Goal: Communication & Community: Answer question/provide support

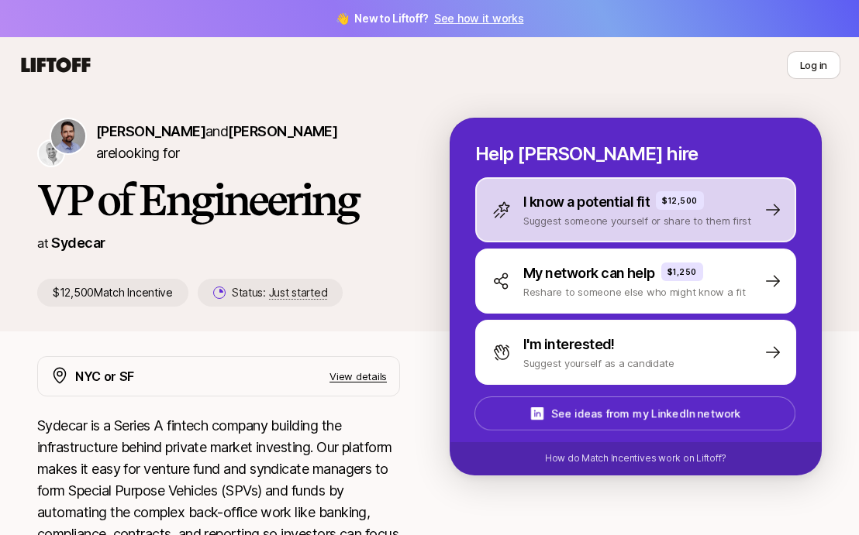
click at [655, 207] on div "I know a potential fit $12,500" at bounding box center [637, 202] width 228 height 22
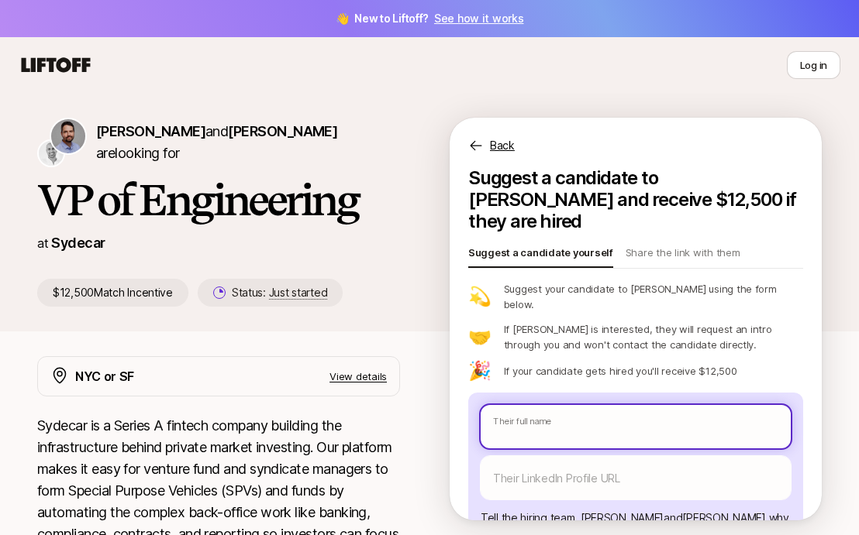
click at [538, 405] on input "text" at bounding box center [635, 426] width 310 height 43
type textarea "x"
type input "G"
type textarea "x"
type input "Gi"
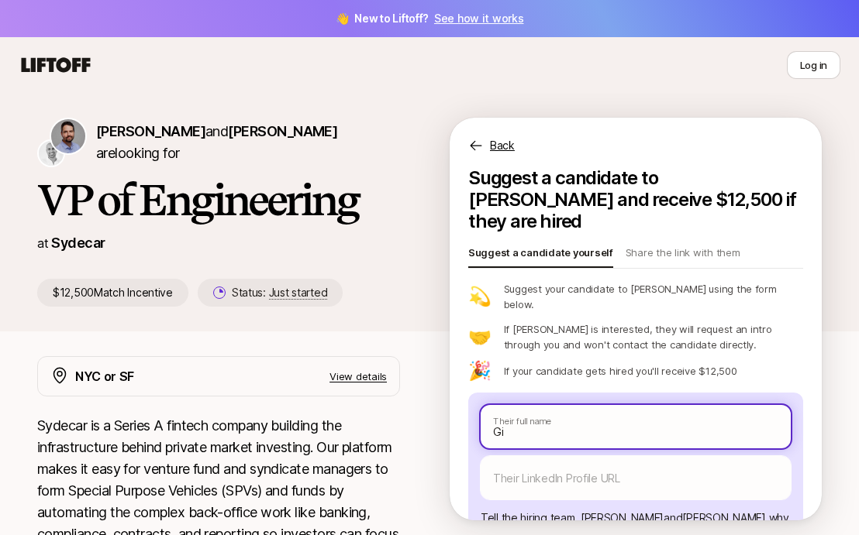
type textarea "x"
type input "[PERSON_NAME]"
type textarea "x"
type input "Giada"
type textarea "x"
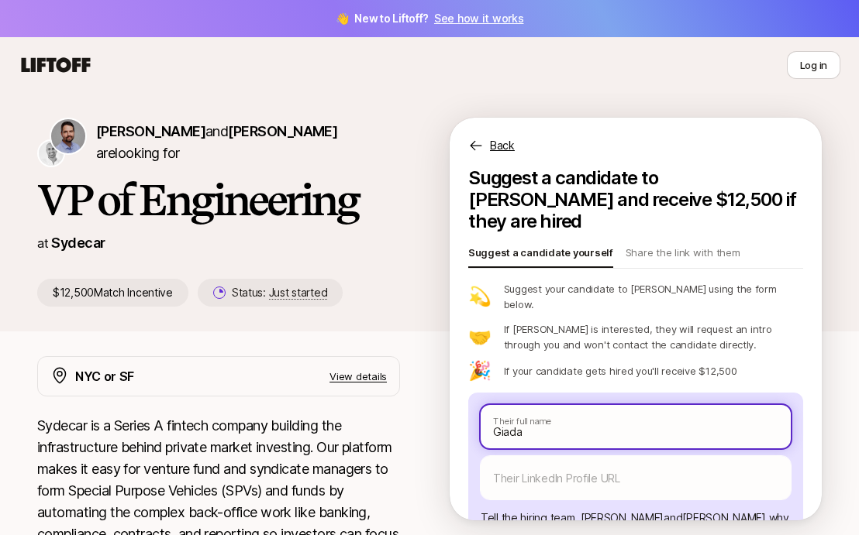
type input "Giadas"
type textarea "x"
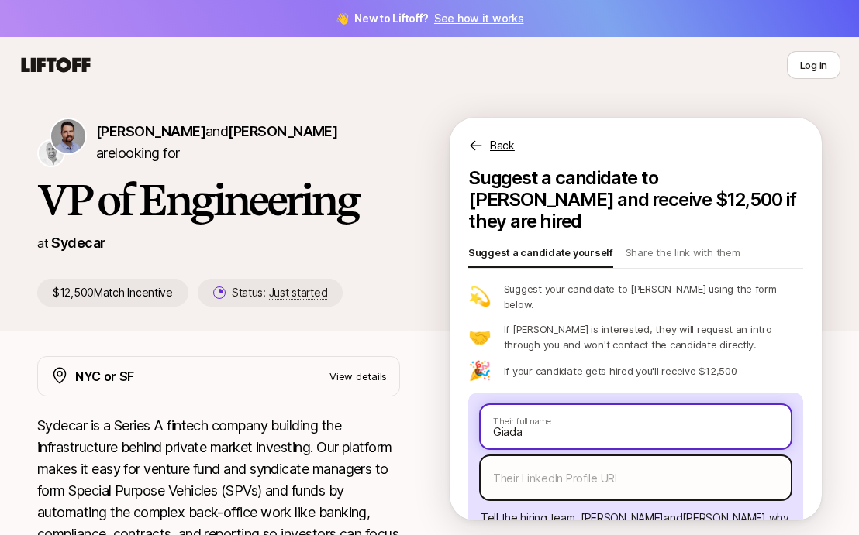
type input "Giada"
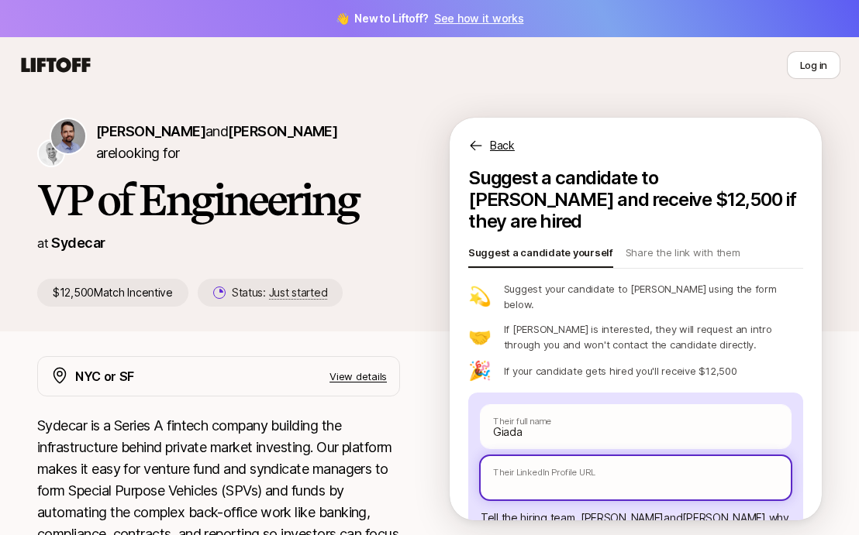
click at [584, 456] on input "text" at bounding box center [635, 477] width 310 height 43
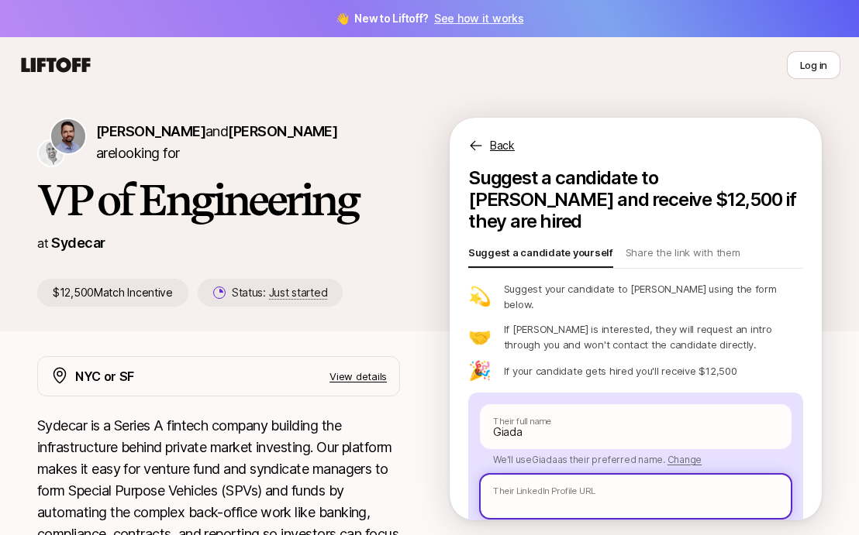
type textarea "x"
type input "F"
type textarea "x"
type input "Fa"
type textarea "x"
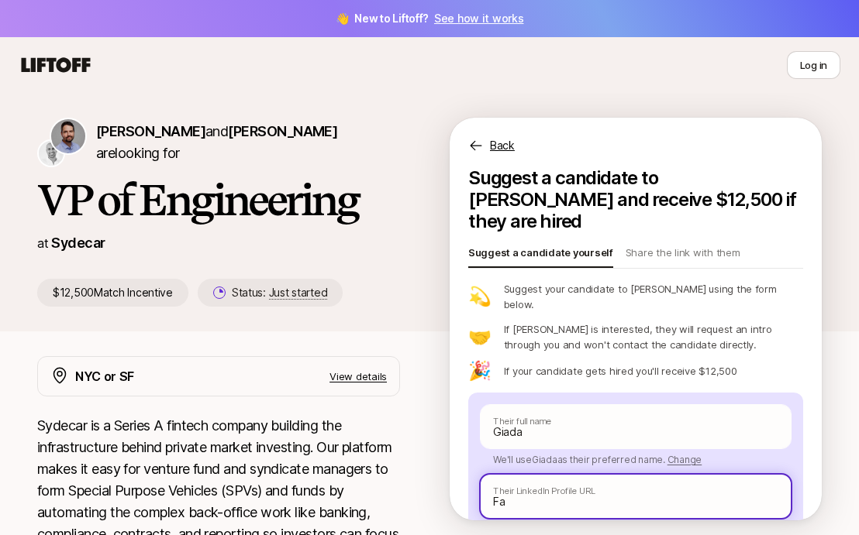
type input "Fan"
type textarea "x"
type input "Fang"
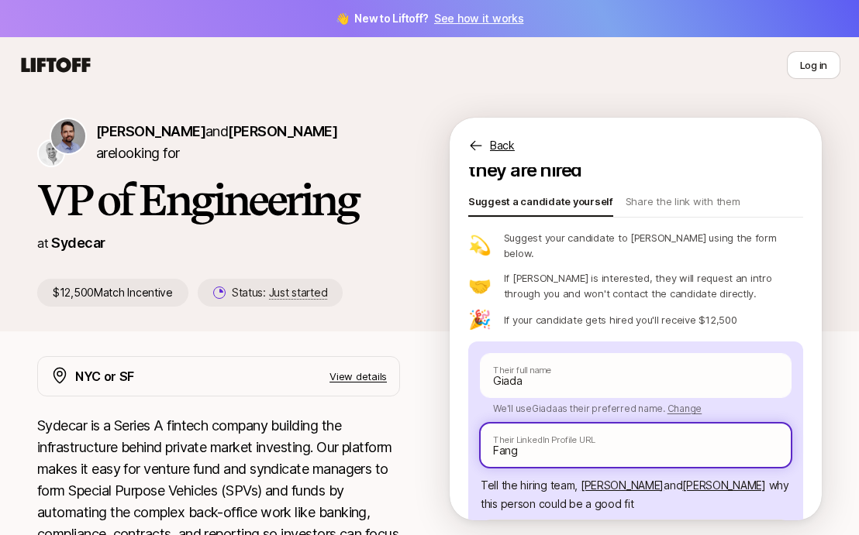
click at [543, 425] on input "Fang" at bounding box center [635, 445] width 310 height 43
type textarea "x"
paste input "[URL][DOMAIN_NAME]"
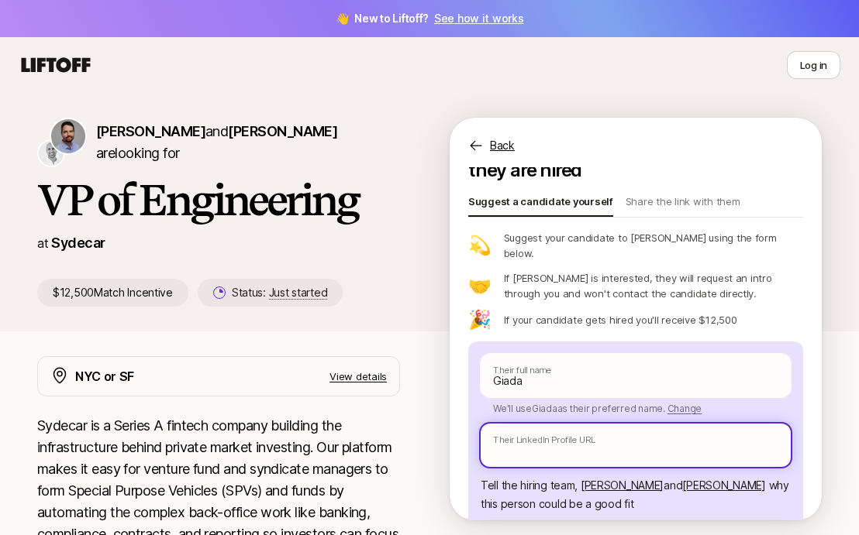
type textarea "x"
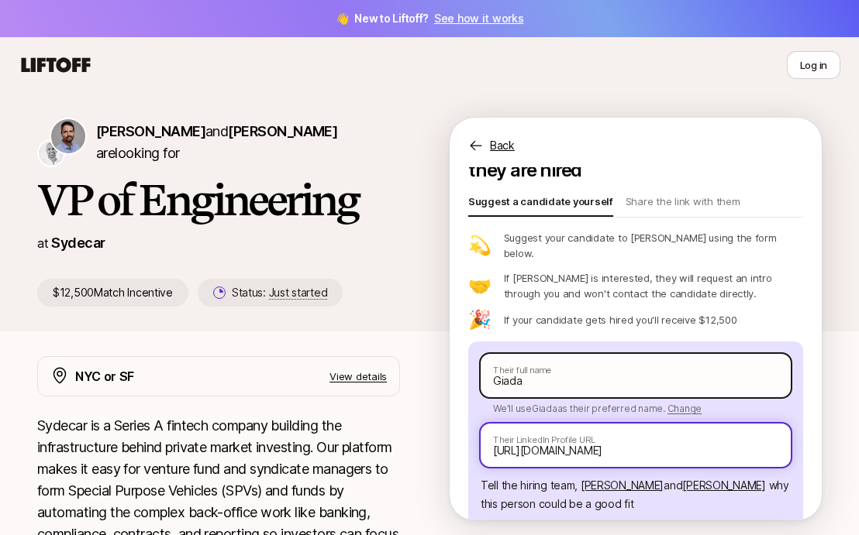
type input "[URL][DOMAIN_NAME]"
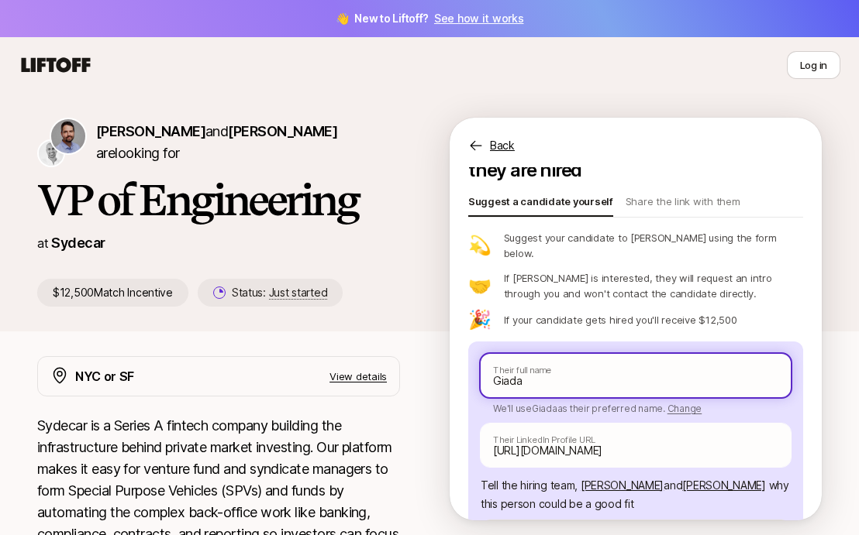
click at [556, 354] on input "Giada" at bounding box center [635, 375] width 310 height 43
type textarea "x"
type input "Giada"
type textarea "x"
type input "Giada F"
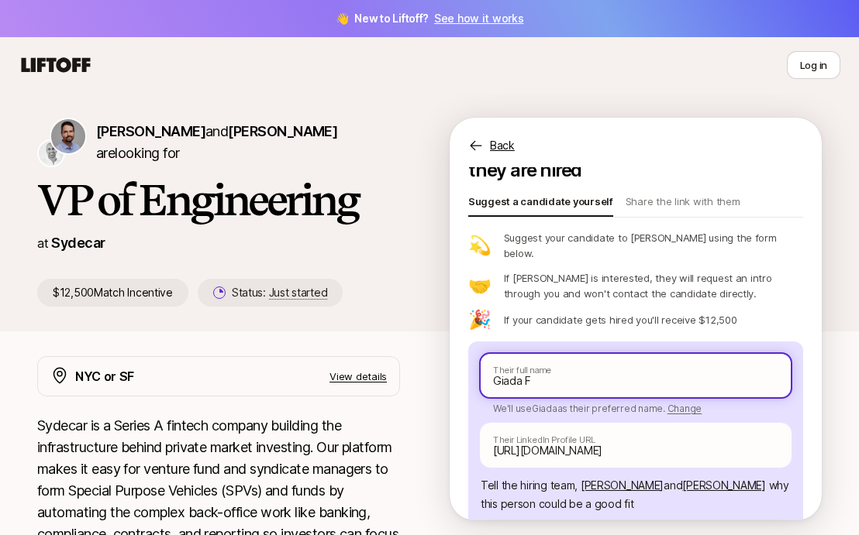
type textarea "x"
type input "[PERSON_NAME]"
type textarea "x"
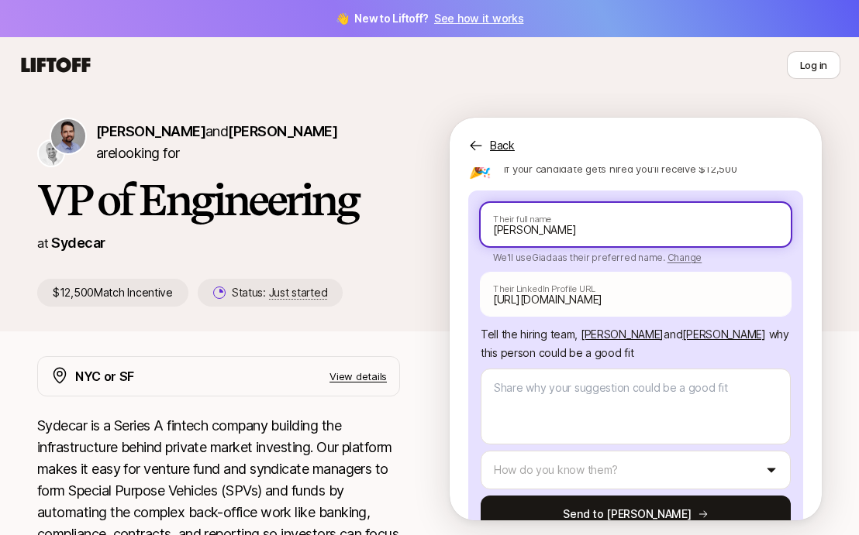
scroll to position [210, 0]
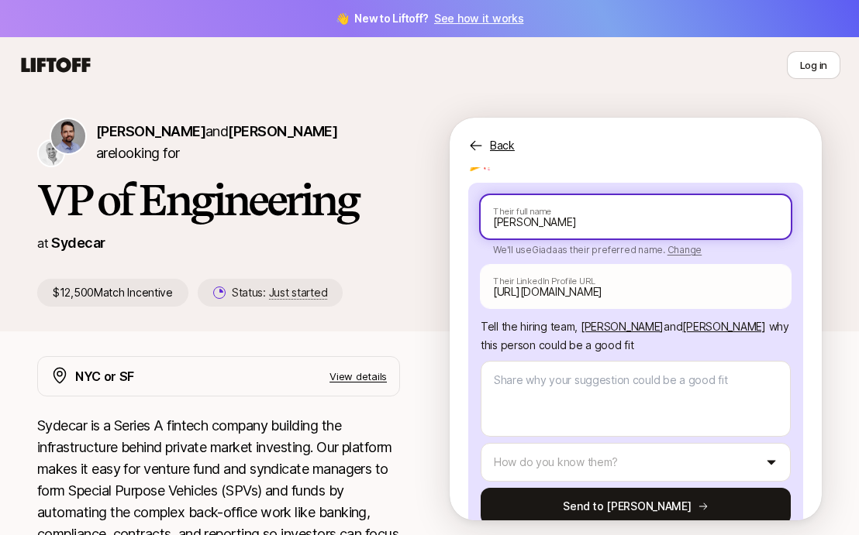
type input "[PERSON_NAME]"
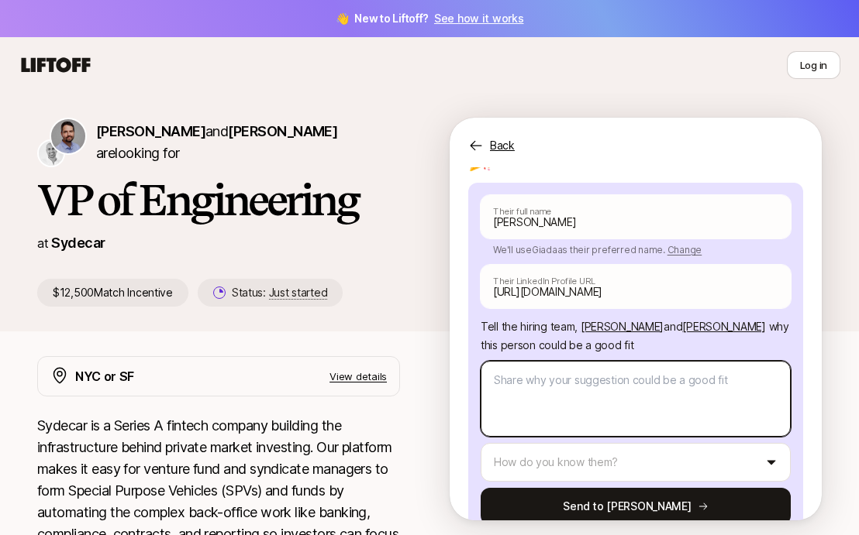
click at [625, 383] on textarea at bounding box center [635, 399] width 310 height 76
paste textarea "She is a personal user and loves the product. Graduated from the GSB and has de…"
type textarea "x"
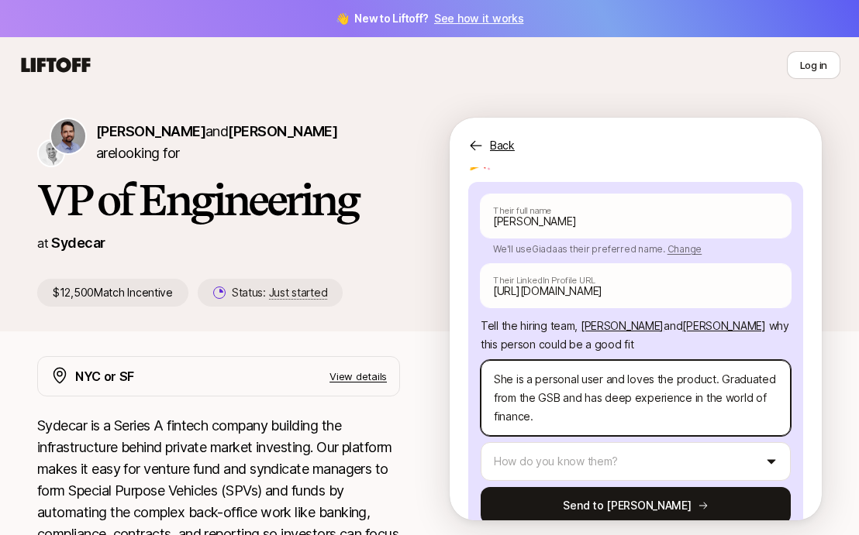
scroll to position [208, 0]
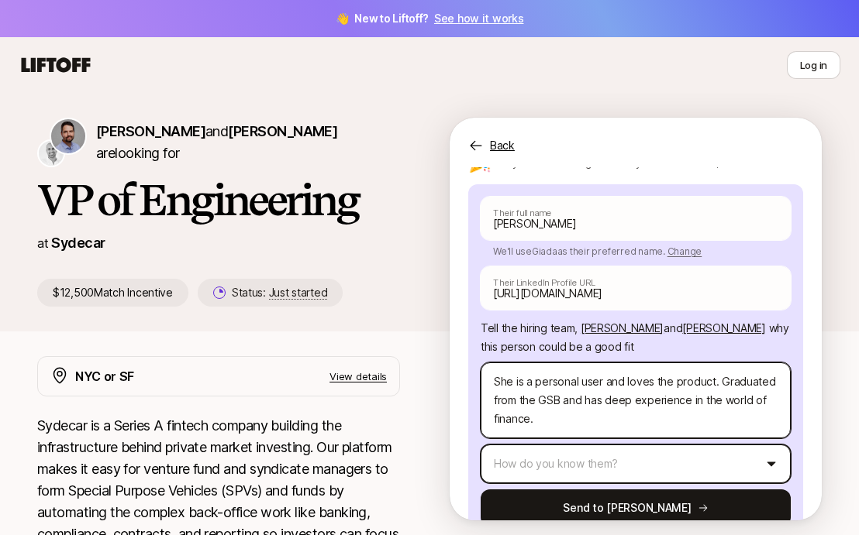
type textarea "She is a personal user and loves the product. Graduated from the GSB and has de…"
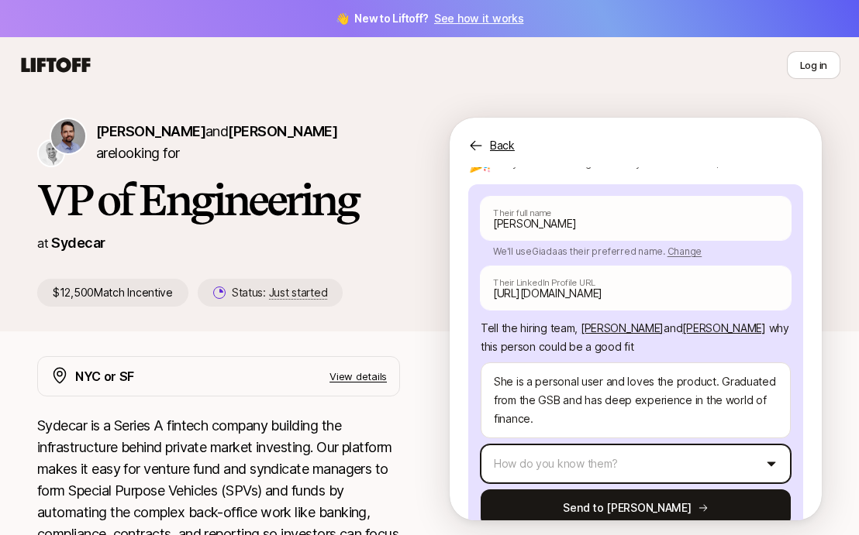
click at [598, 426] on html "👋 New to Liftoff? See how it works Log in Log in [PERSON_NAME] and [PERSON_NAME…" at bounding box center [429, 267] width 859 height 535
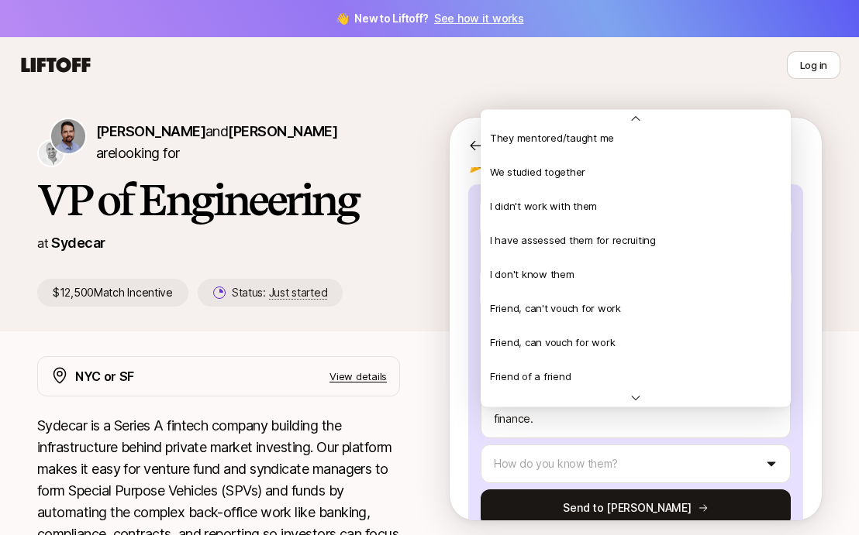
scroll to position [335, 0]
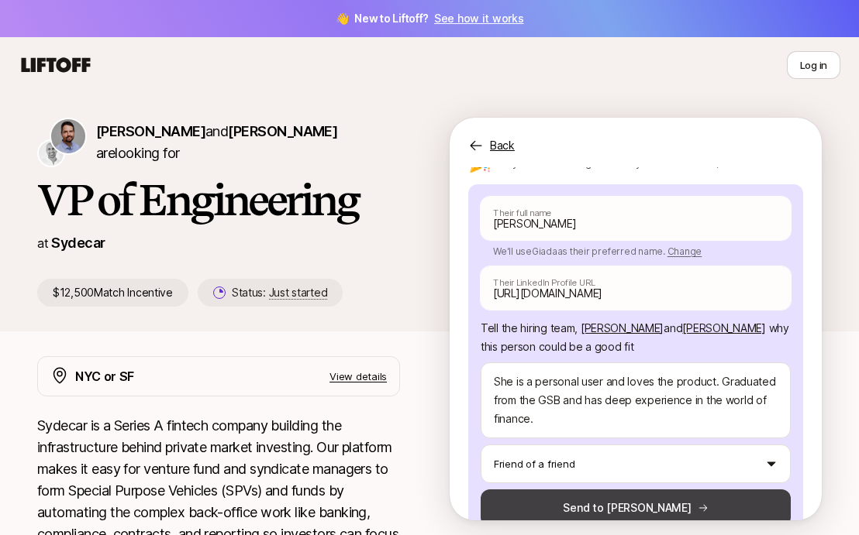
click at [644, 490] on button "Send to [PERSON_NAME]" at bounding box center [635, 508] width 310 height 37
type textarea "x"
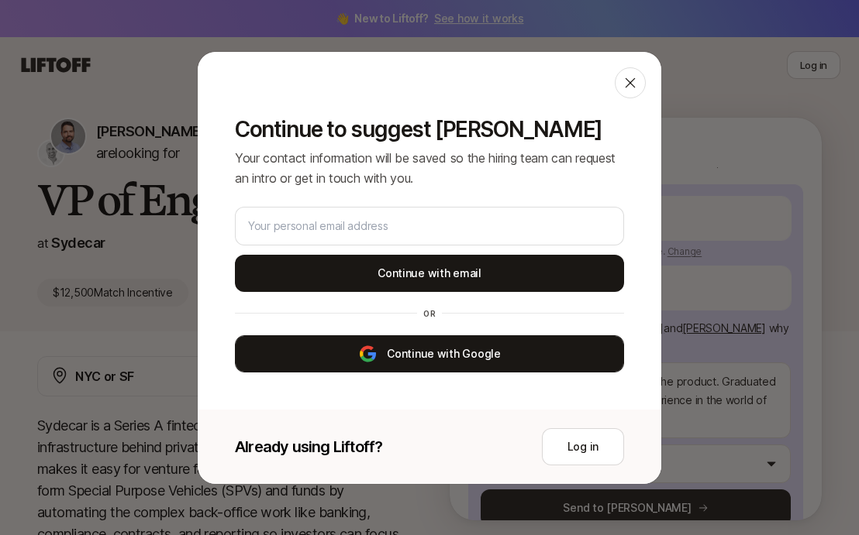
click at [454, 359] on button "Continue with Google" at bounding box center [429, 354] width 389 height 37
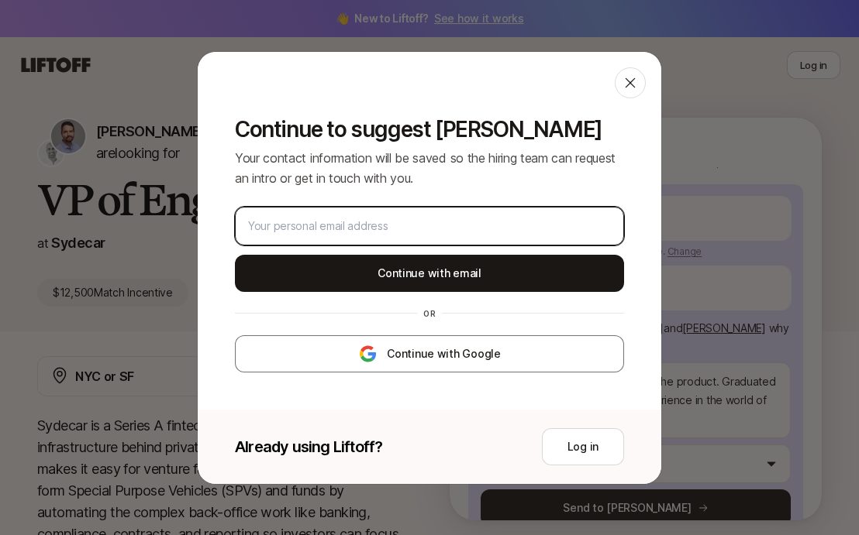
click at [301, 229] on input "email" at bounding box center [429, 226] width 363 height 19
type input "a"
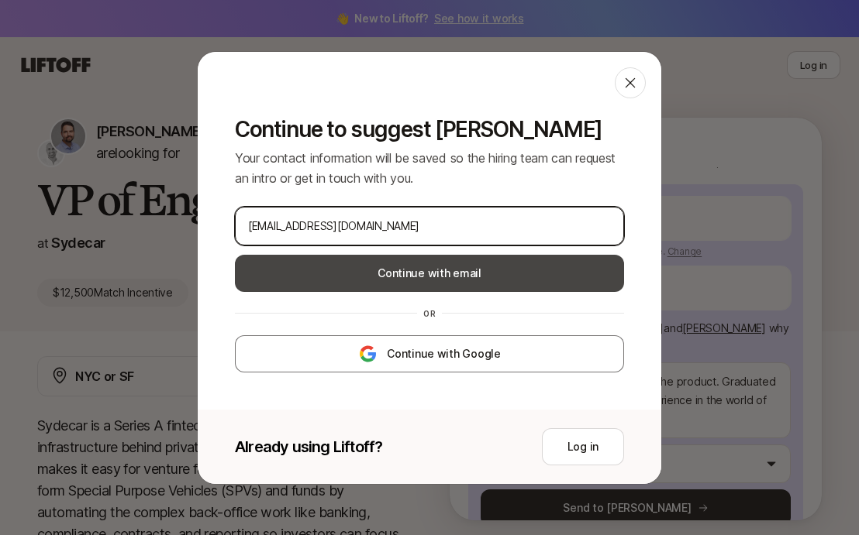
type input "[EMAIL_ADDRESS][DOMAIN_NAME]"
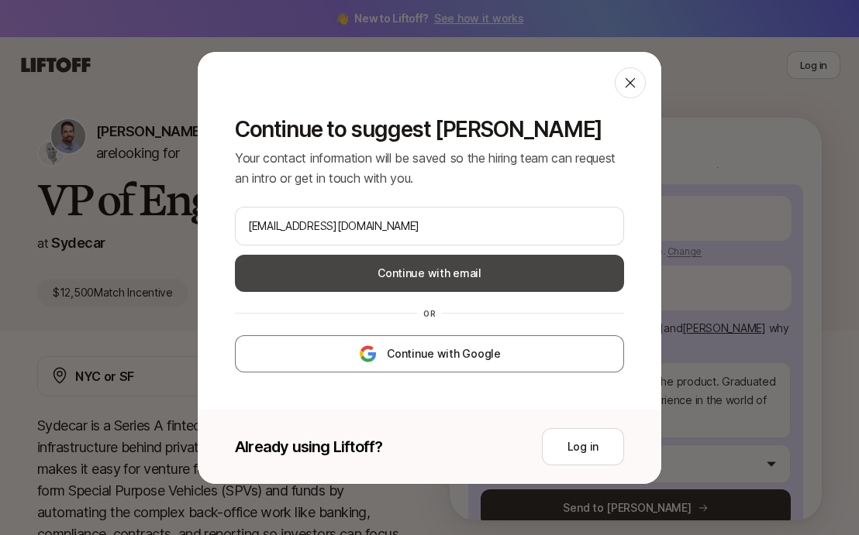
click at [453, 281] on button "Continue with email" at bounding box center [429, 273] width 389 height 37
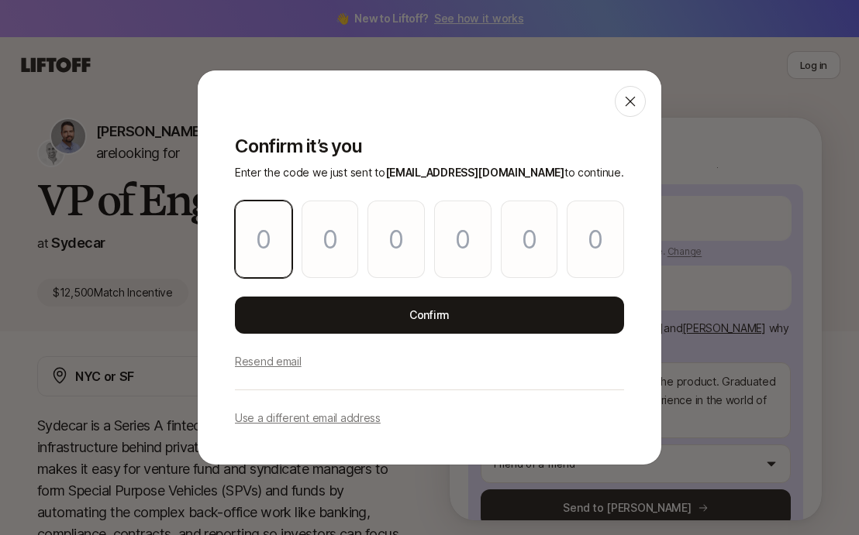
type input "5"
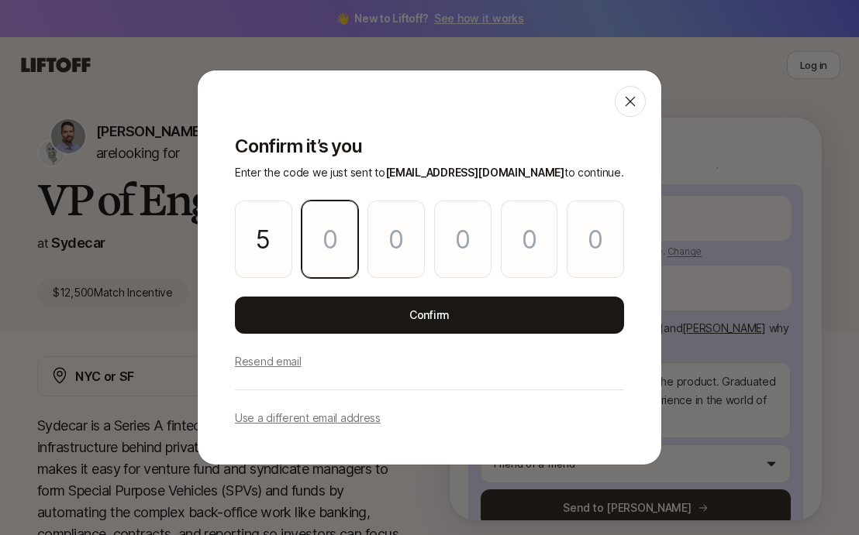
type input "1"
type input "7"
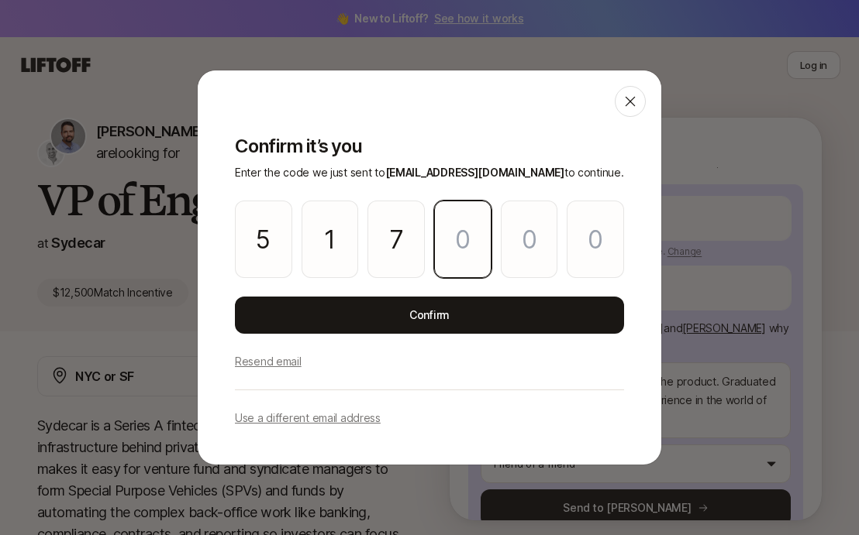
type input "4"
type input "8"
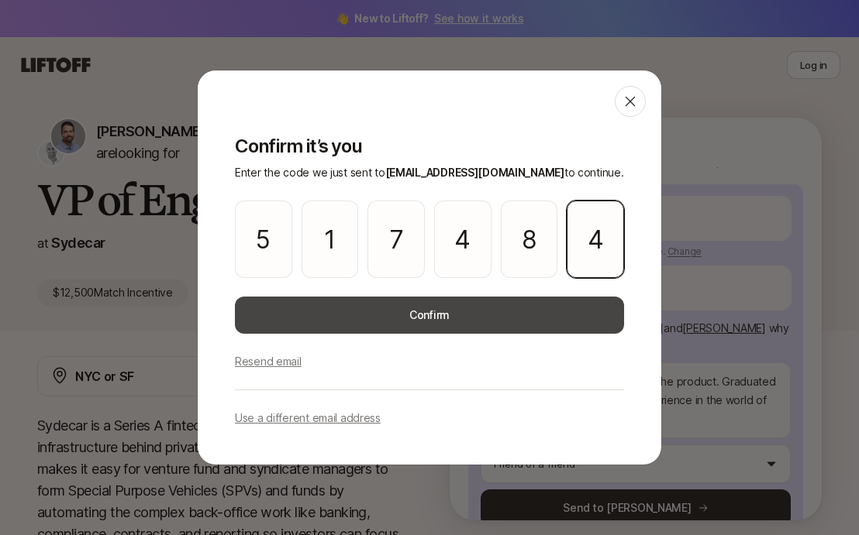
type input "4"
click at [449, 329] on button "Confirm" at bounding box center [429, 315] width 389 height 37
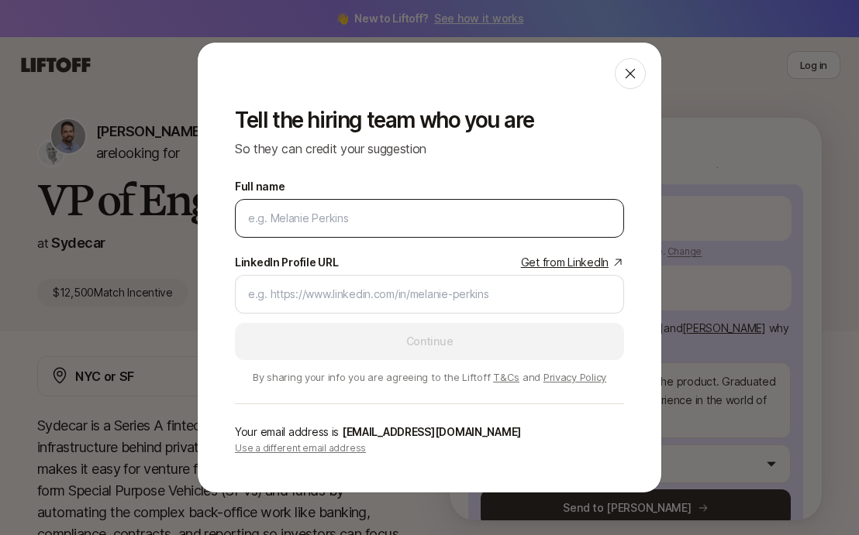
click at [419, 206] on div at bounding box center [429, 218] width 389 height 39
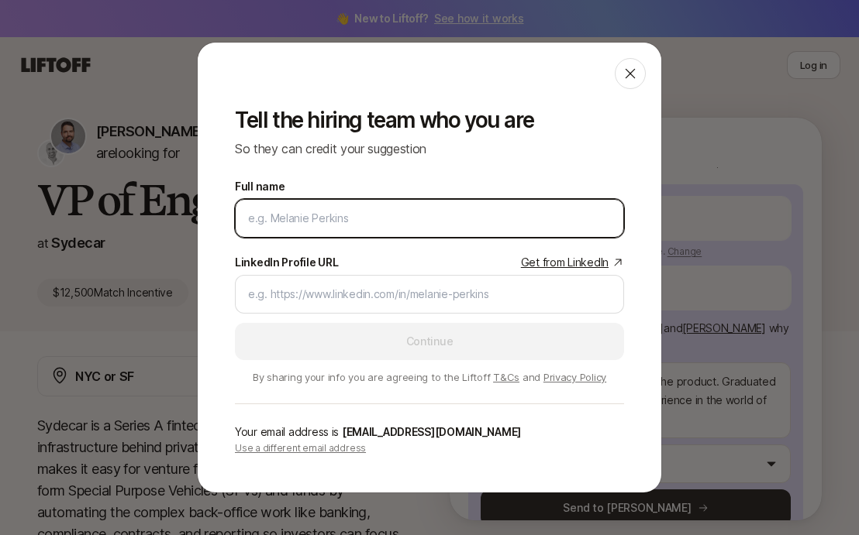
click at [415, 218] on input "Full name" at bounding box center [429, 218] width 363 height 19
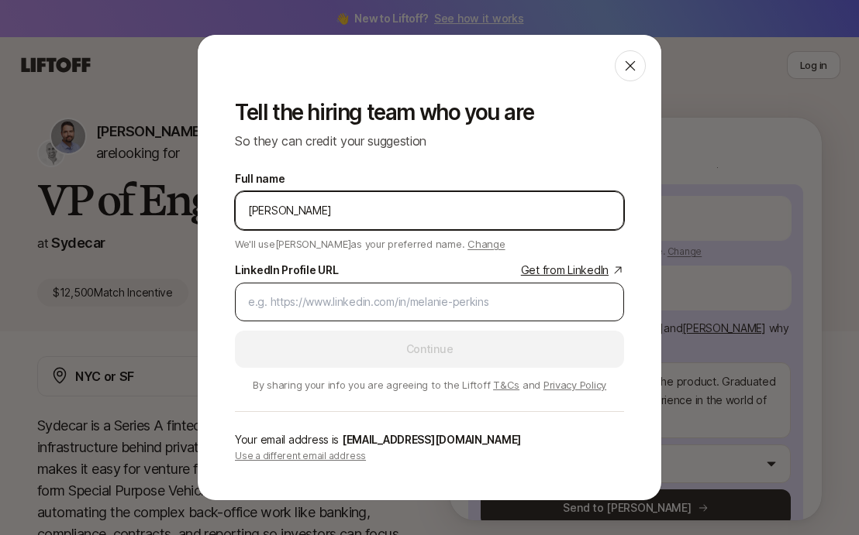
type input "[PERSON_NAME]"
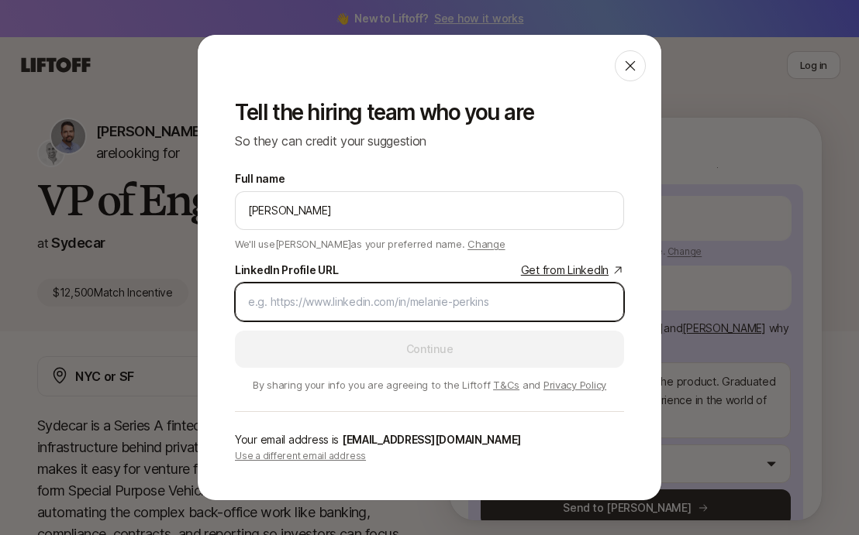
click at [301, 300] on input "LinkedIn Profile URL Get from LinkedIn" at bounding box center [429, 302] width 363 height 19
paste input "[URL][DOMAIN_NAME]"
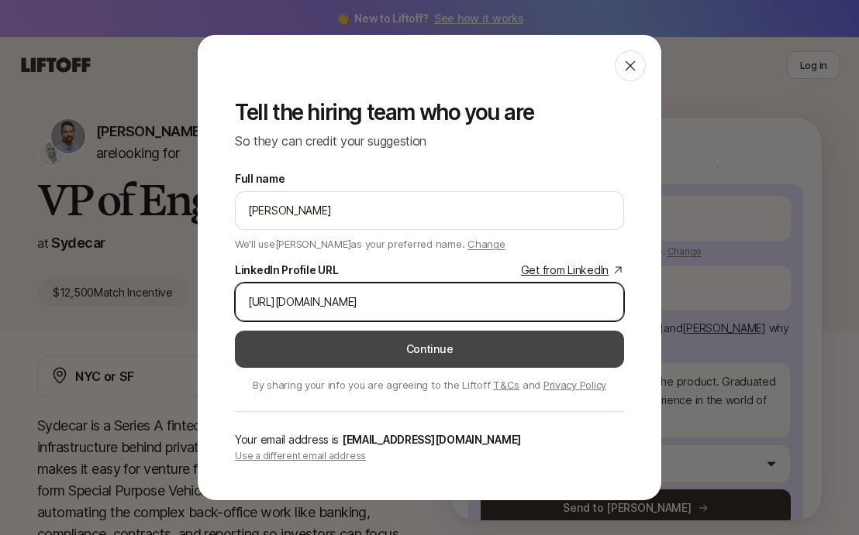
type input "[URL][DOMAIN_NAME]"
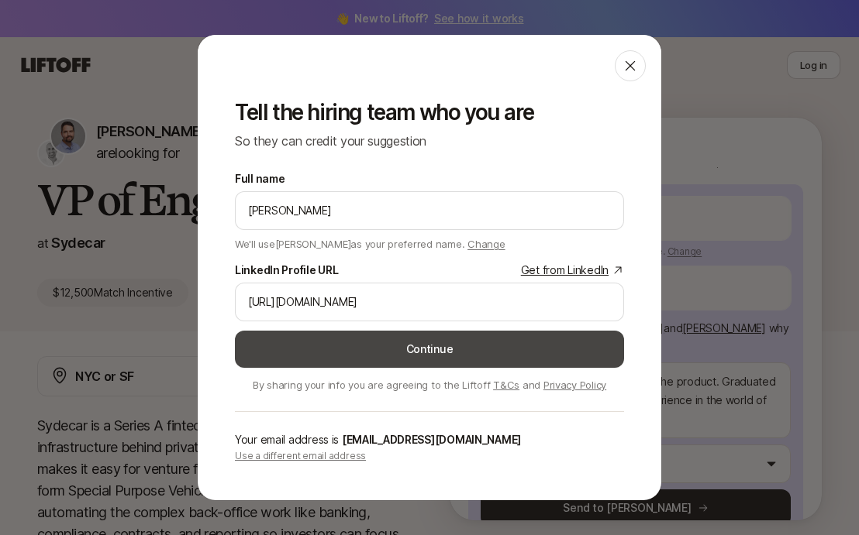
click at [389, 340] on button "Continue" at bounding box center [429, 349] width 389 height 37
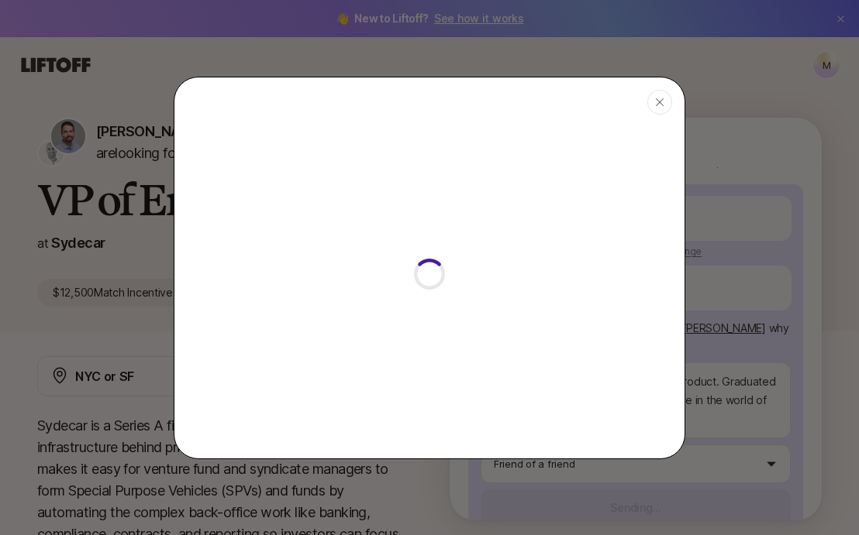
type textarea "x"
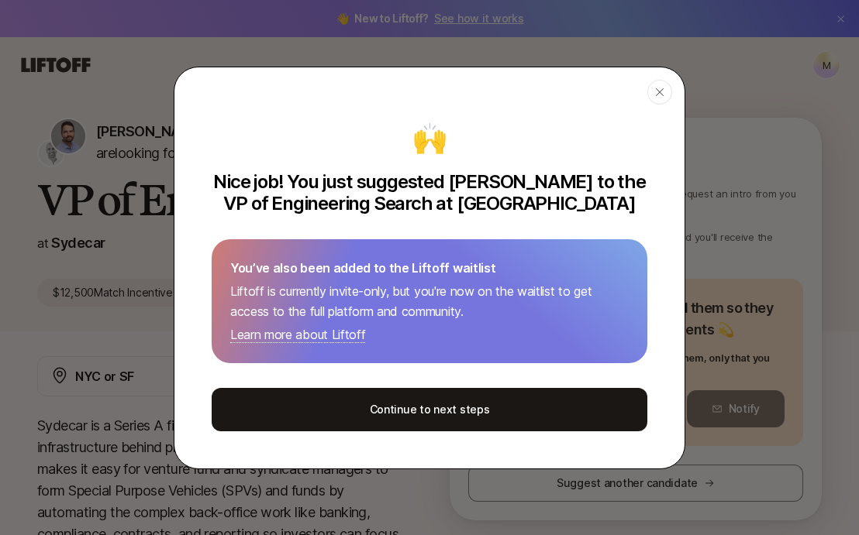
scroll to position [151, 0]
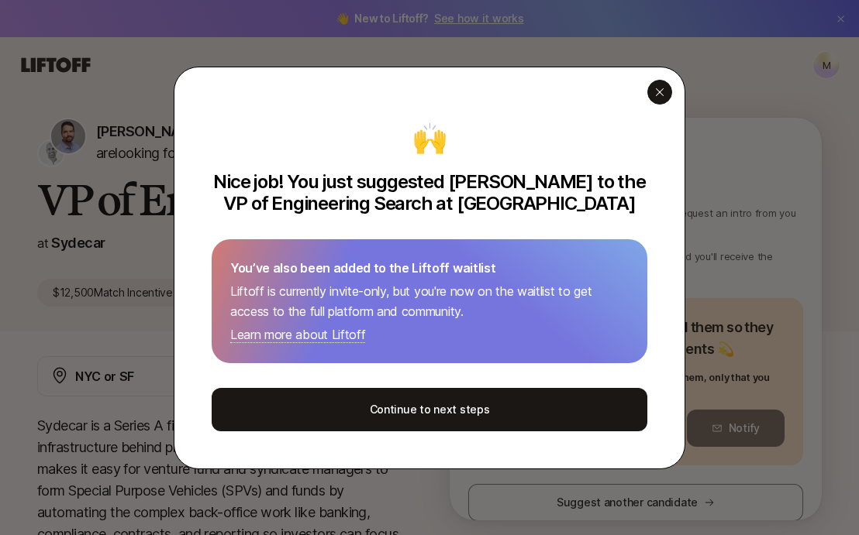
click at [666, 89] on div "button" at bounding box center [659, 92] width 25 height 25
